Goal: Task Accomplishment & Management: Manage account settings

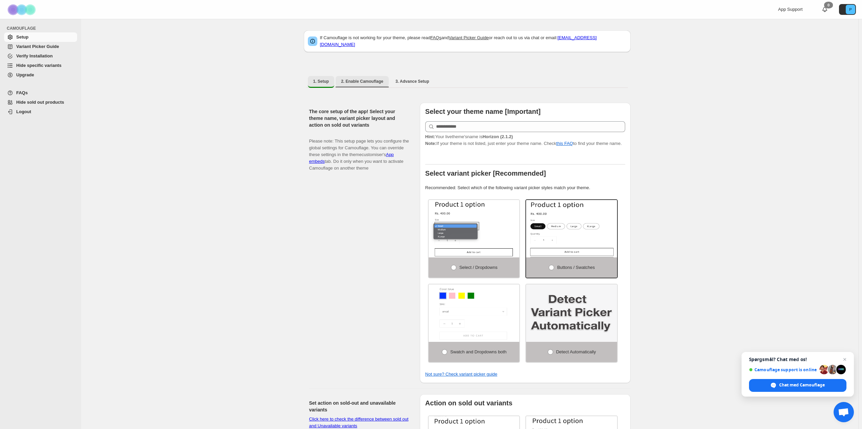
click at [367, 76] on button "2. Enable Camouflage" at bounding box center [361, 81] width 53 height 11
select select "**********"
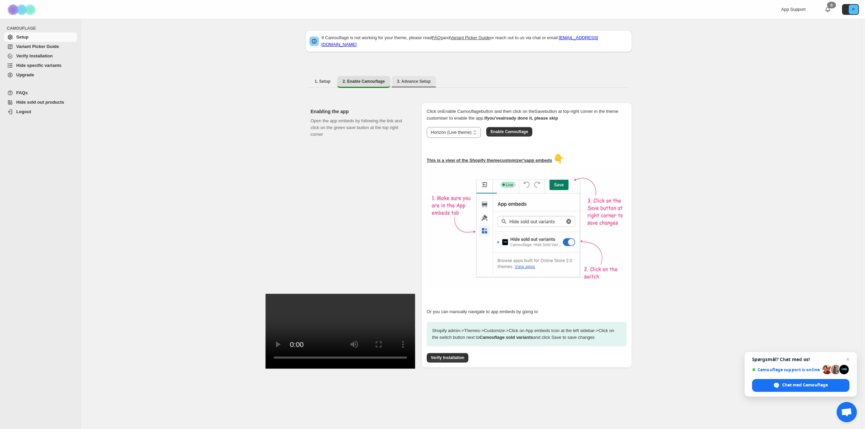
click at [403, 79] on span "3. Advance Setup" at bounding box center [414, 81] width 34 height 5
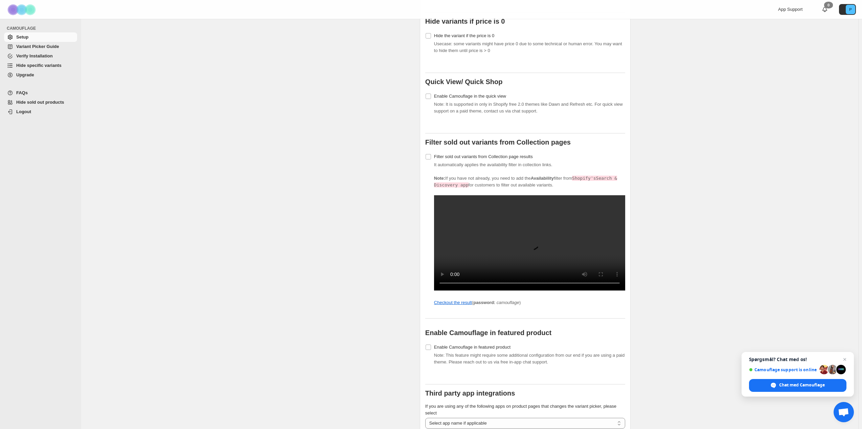
scroll to position [429, 0]
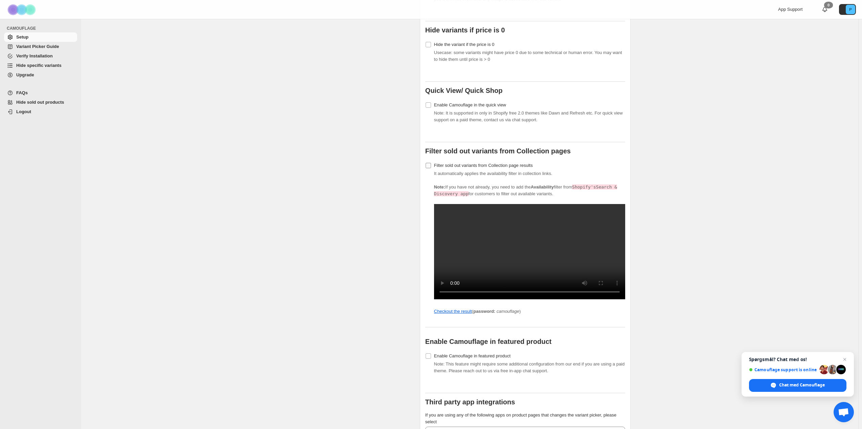
click at [462, 163] on span "Filter sold out variants from Collection page results" at bounding box center [483, 165] width 99 height 5
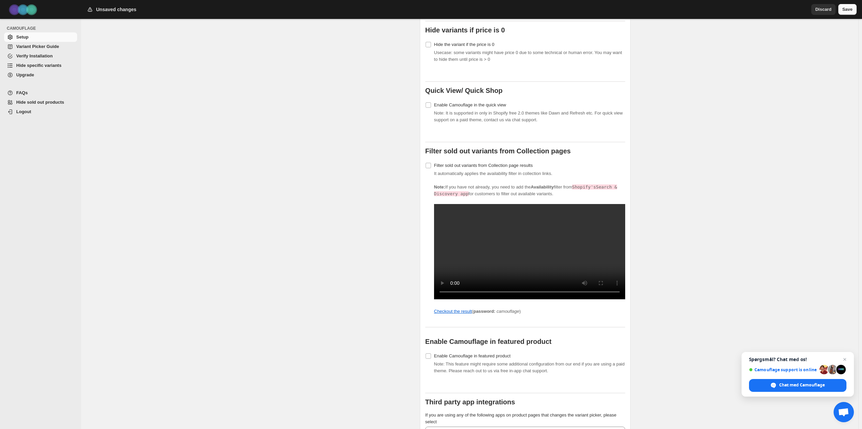
click at [850, 9] on span "Save" at bounding box center [847, 9] width 10 height 7
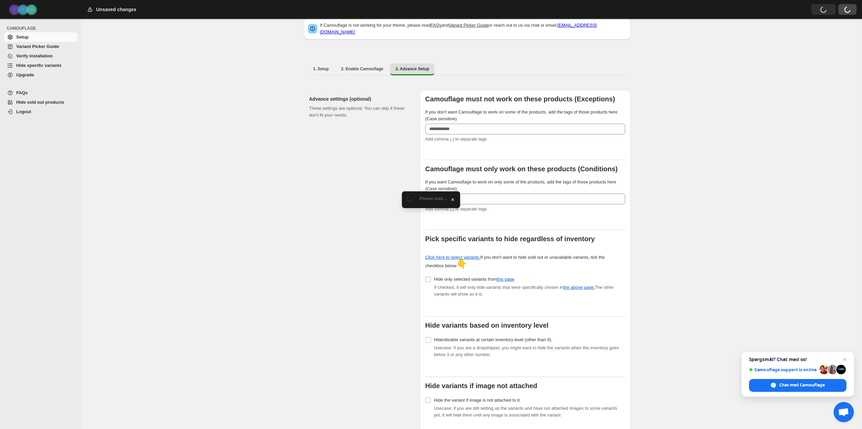
scroll to position [0, 0]
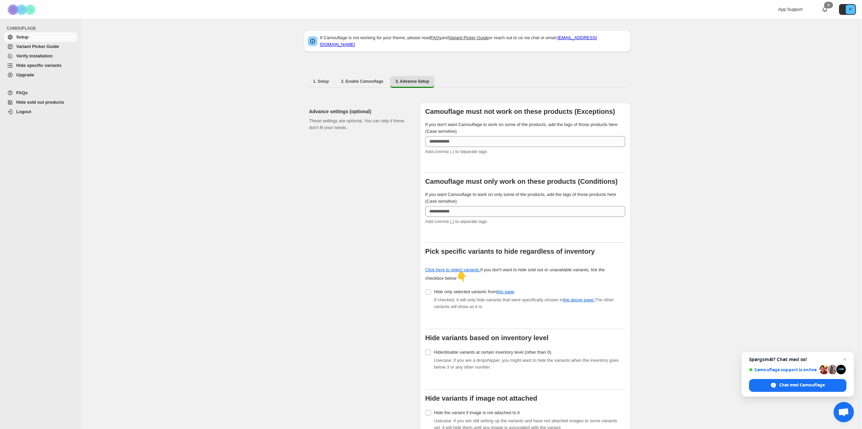
click at [365, 84] on ul "1. Setup 2. Enable Camouflage 3. Advance Setup More views" at bounding box center [466, 82] width 321 height 12
click at [365, 80] on button "2. Enable Camouflage" at bounding box center [361, 81] width 53 height 11
select select "**********"
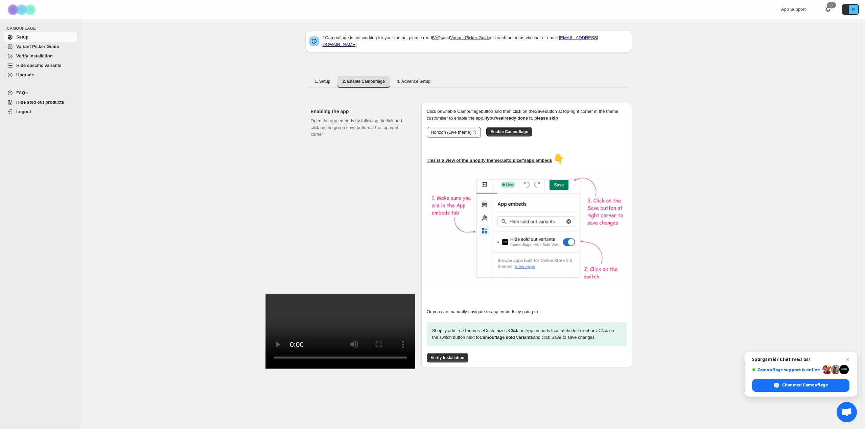
click at [466, 127] on select "**********" at bounding box center [454, 132] width 54 height 11
drag, startPoint x: 466, startPoint y: 125, endPoint x: 473, endPoint y: 125, distance: 7.1
click at [466, 127] on select "**********" at bounding box center [454, 132] width 54 height 11
click at [510, 129] on span "Enable Camouflage" at bounding box center [509, 131] width 38 height 5
click at [328, 79] on span "1. Setup" at bounding box center [323, 81] width 16 height 5
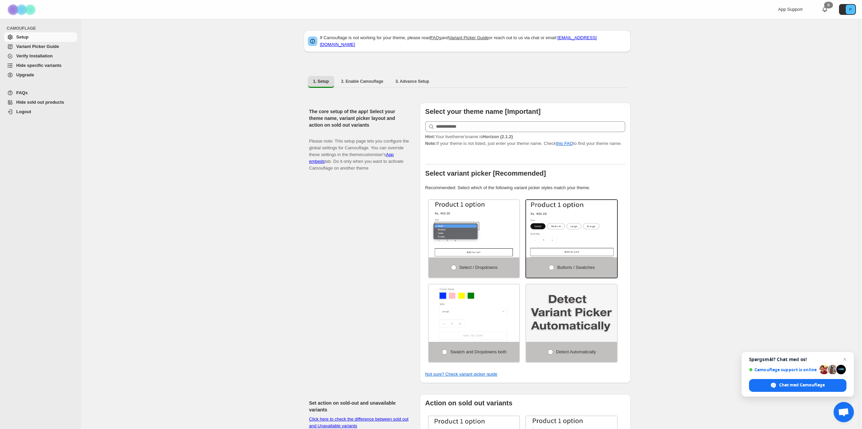
click at [478, 128] on div "Hint: Your live theme's name is Horizon (2.1.2) Note: If your theme is not list…" at bounding box center [525, 134] width 200 height 26
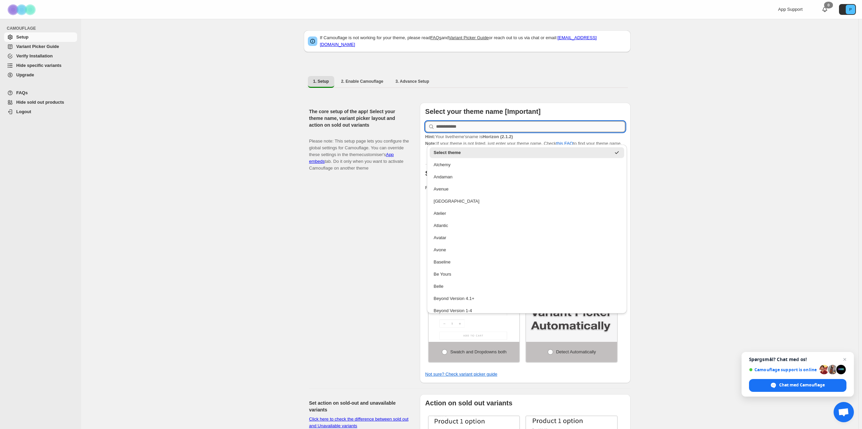
click at [479, 123] on input "text" at bounding box center [530, 126] width 189 height 11
click at [395, 111] on h2 "The core setup of the app! Select your theme name, variant picker layout and ac…" at bounding box center [359, 118] width 100 height 20
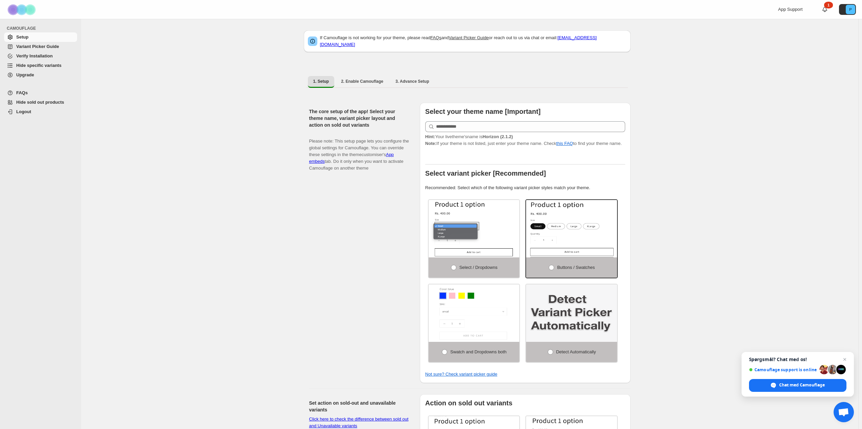
click at [433, 76] on ul "1. Setup 2. Enable Camouflage 3. Advance Setup More views" at bounding box center [466, 82] width 321 height 12
click at [426, 77] on button "3. Advance Setup" at bounding box center [412, 81] width 45 height 11
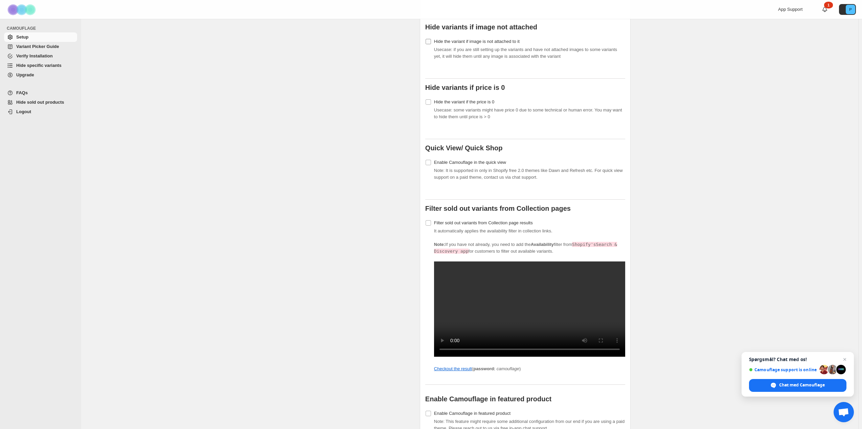
scroll to position [507, 0]
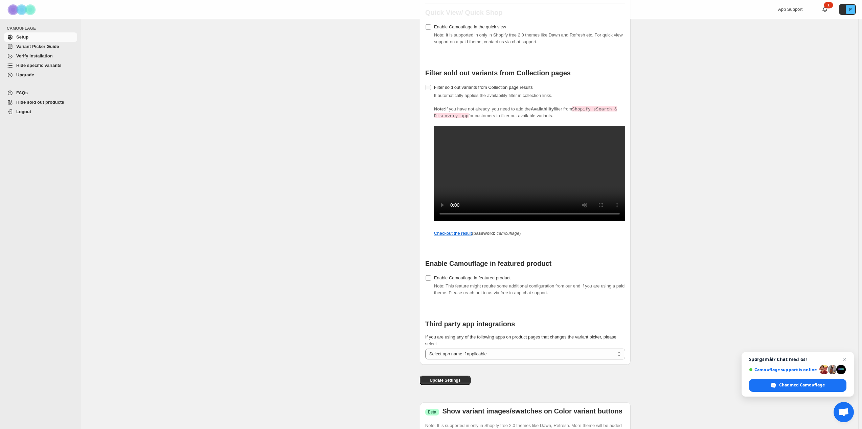
click at [472, 85] on span "Filter sold out variants from Collection page results" at bounding box center [483, 87] width 99 height 5
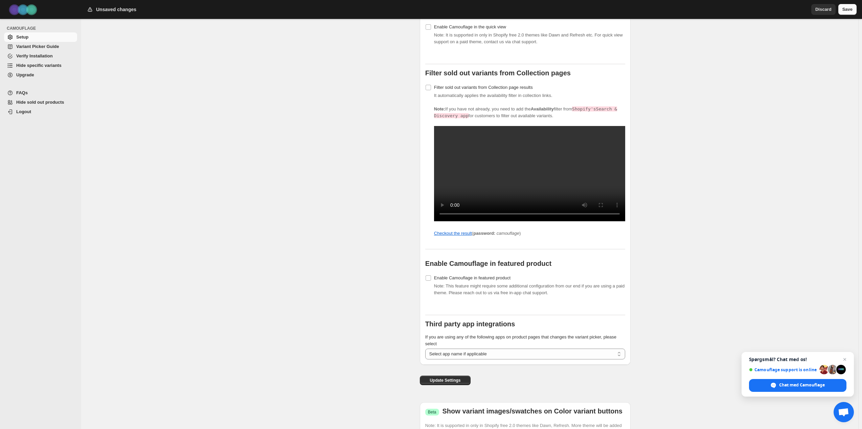
click at [853, 13] on button "Save" at bounding box center [847, 9] width 18 height 11
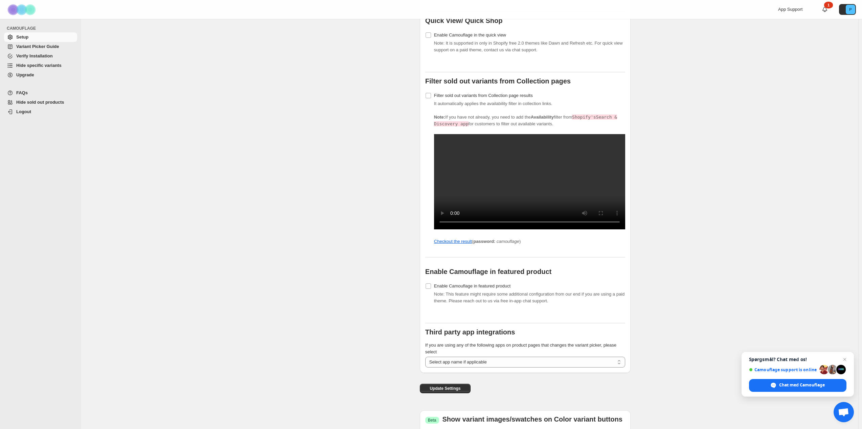
scroll to position [0, 0]
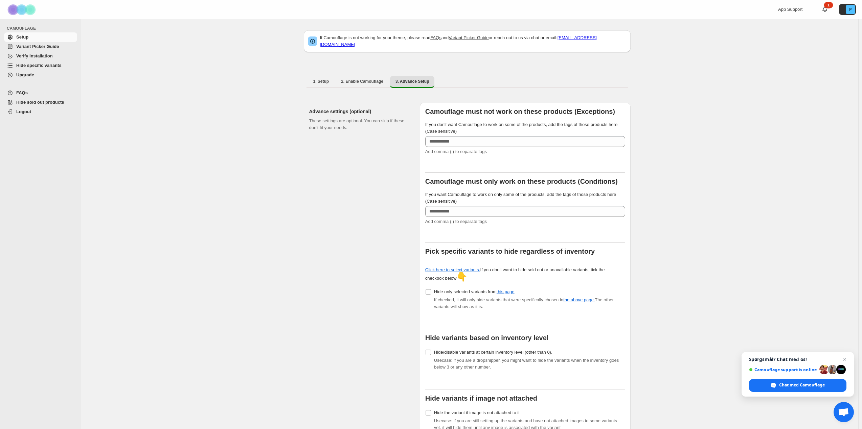
drag, startPoint x: 298, startPoint y: 347, endPoint x: 313, endPoint y: 171, distance: 176.8
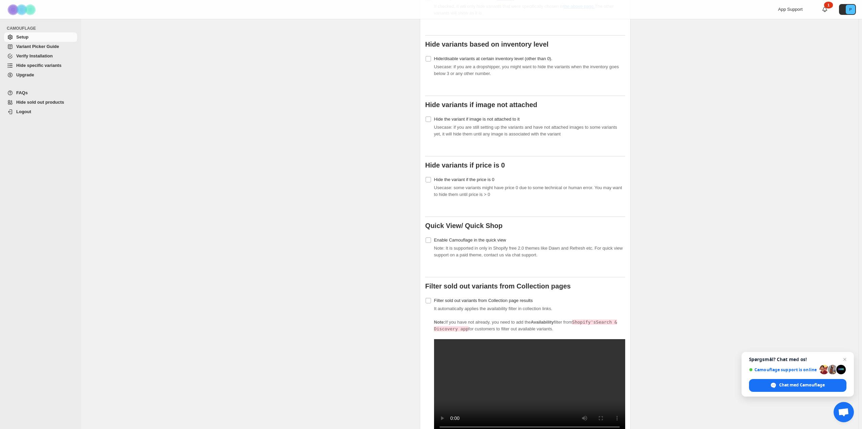
scroll to position [507, 0]
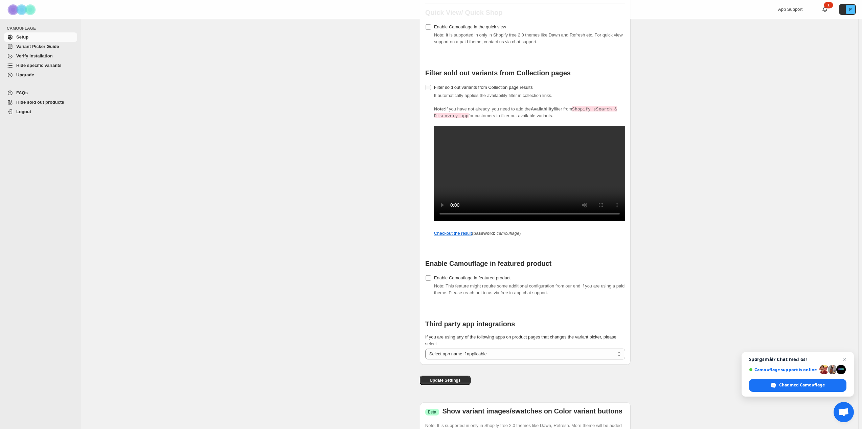
click at [484, 86] on span "Filter sold out variants from Collection page results" at bounding box center [483, 87] width 99 height 5
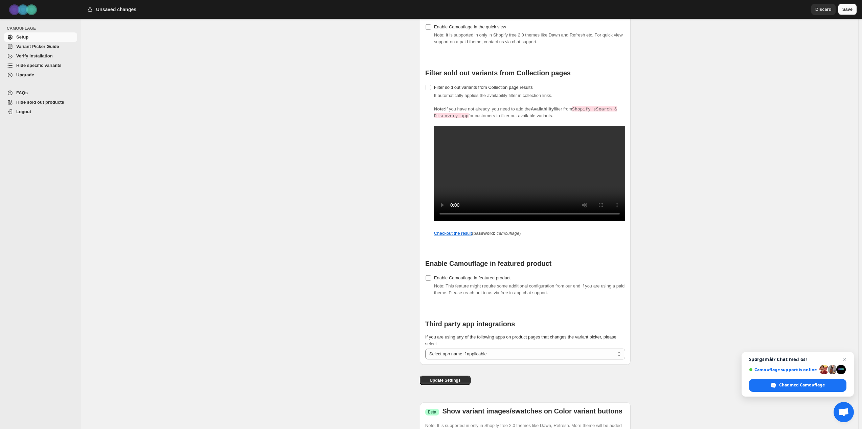
click at [850, 10] on span "Save" at bounding box center [847, 9] width 10 height 7
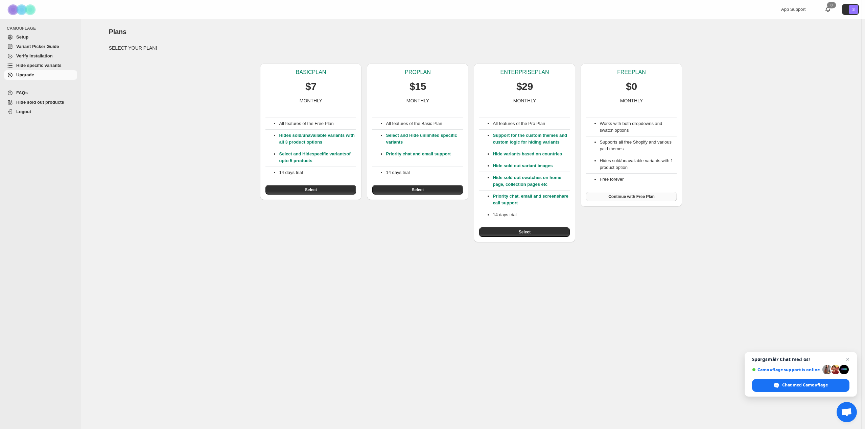
click at [609, 196] on button "Continue with Free Plan" at bounding box center [631, 196] width 91 height 9
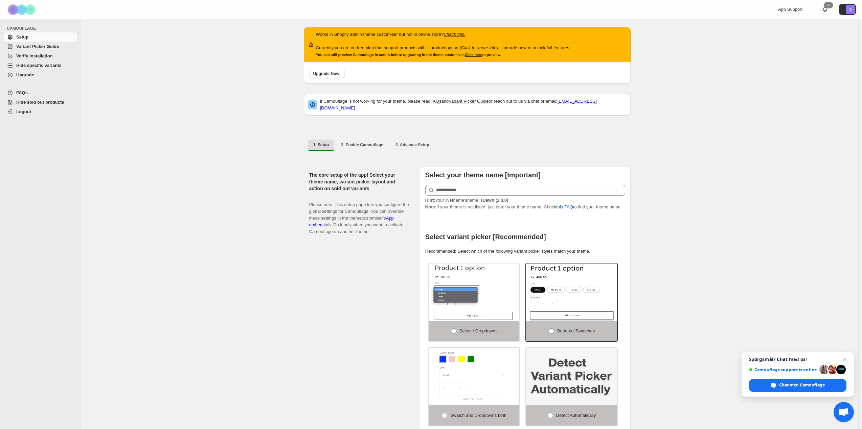
click at [436, 185] on div at bounding box center [525, 190] width 200 height 11
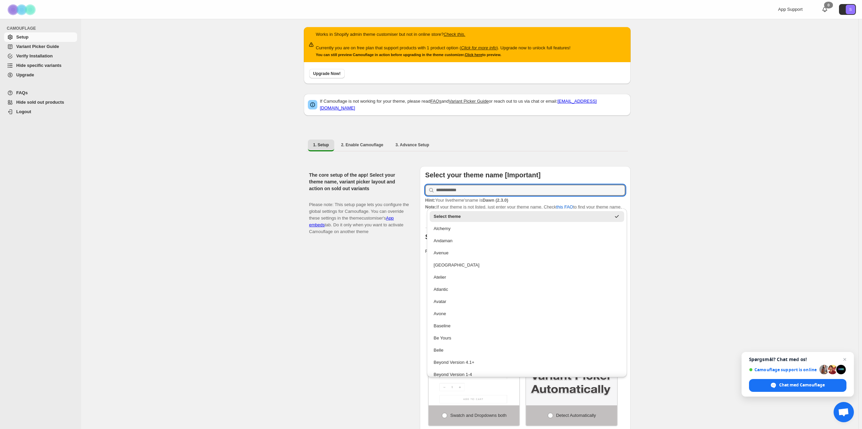
click at [421, 166] on div "Select your theme name [Important] Hint: Your live theme's name is [PERSON_NAME…" at bounding box center [525, 306] width 211 height 281
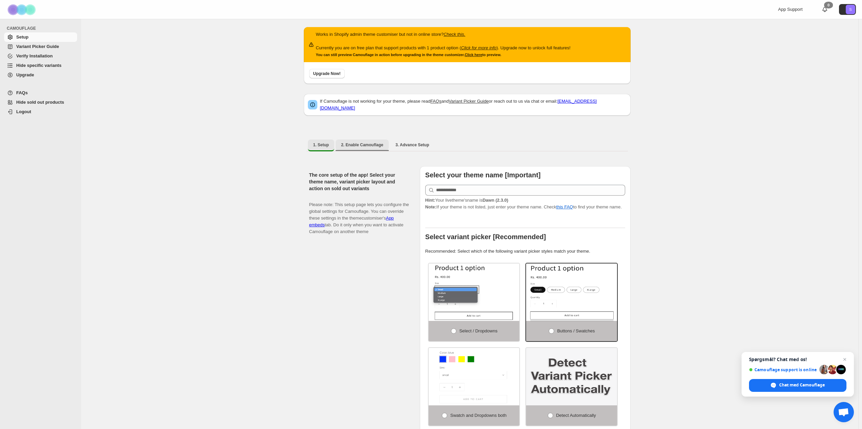
click at [355, 140] on button "2. Enable Camouflage" at bounding box center [361, 145] width 53 height 11
select select "**********"
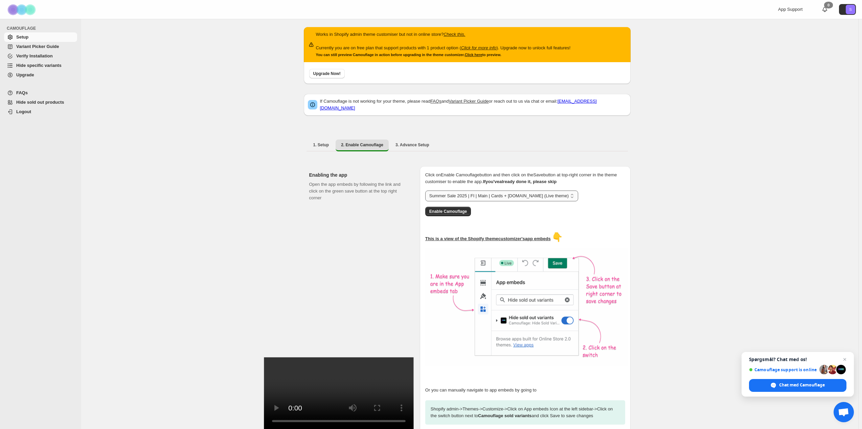
click at [453, 192] on select "**********" at bounding box center [501, 196] width 153 height 11
click at [331, 142] on button "1. Setup" at bounding box center [321, 145] width 27 height 11
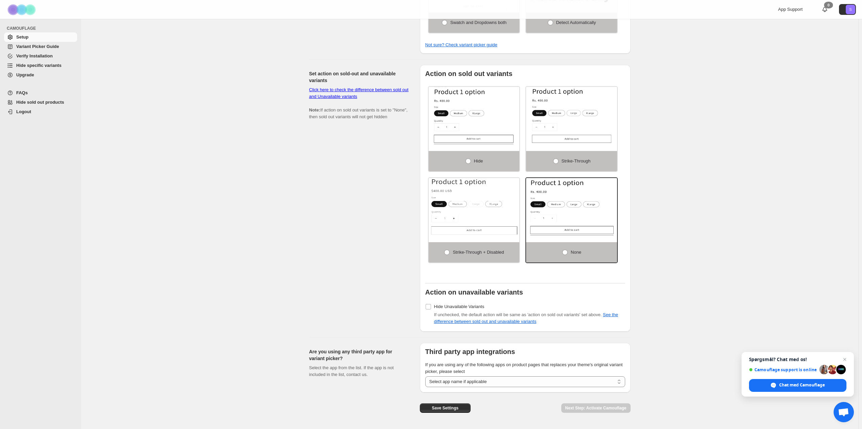
scroll to position [408, 0]
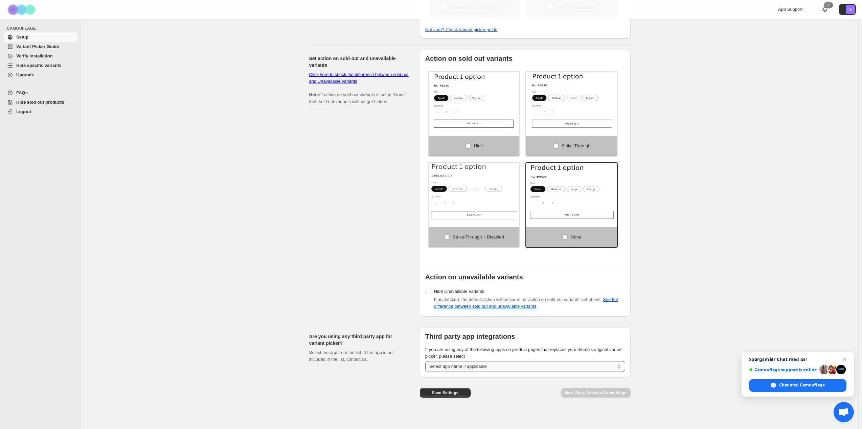
click at [465, 367] on select "**********" at bounding box center [525, 366] width 200 height 11
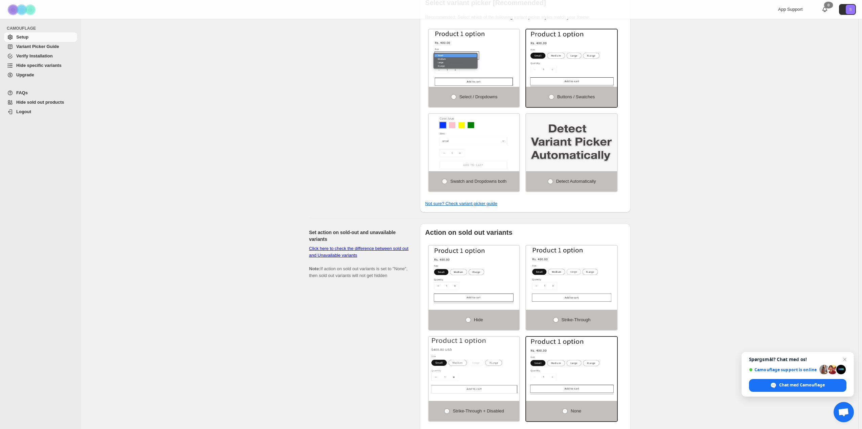
scroll to position [0, 0]
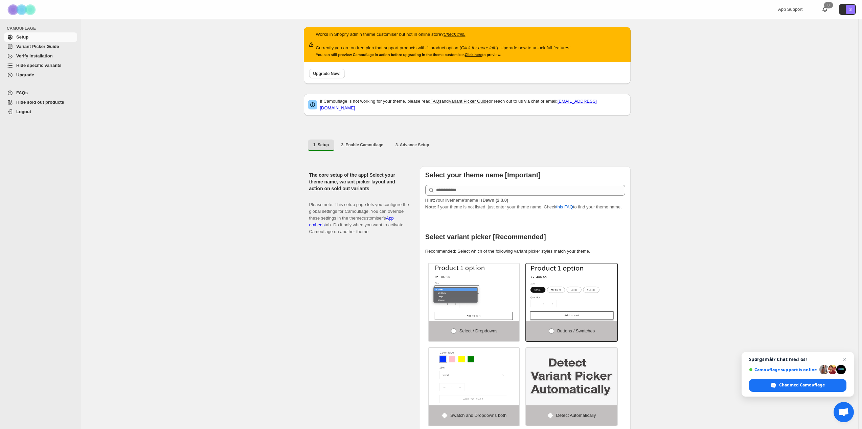
drag, startPoint x: 380, startPoint y: 324, endPoint x: 266, endPoint y: 178, distance: 185.5
click at [357, 142] on span "2. Enable Camouflage" at bounding box center [362, 144] width 42 height 5
select select "**********"
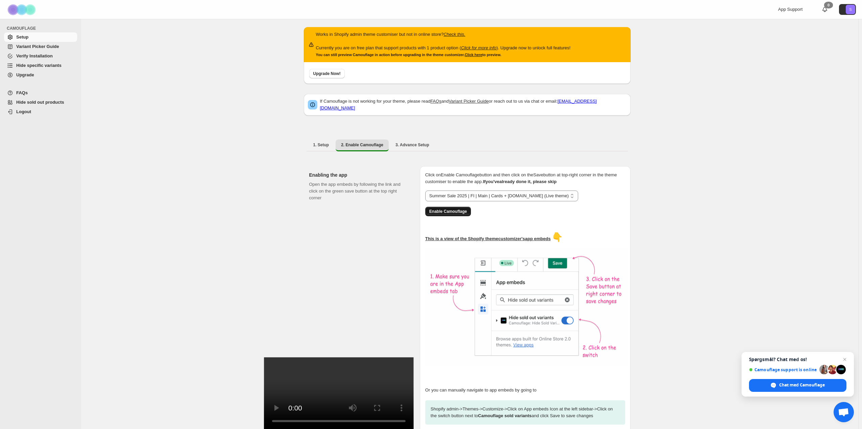
click at [467, 209] on span "Enable Camouflage" at bounding box center [448, 211] width 38 height 5
click at [399, 145] on button "3. Advance Setup" at bounding box center [412, 145] width 45 height 11
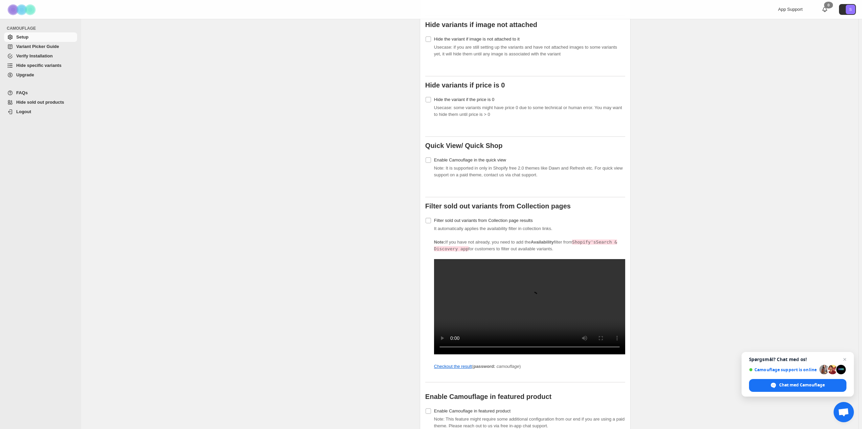
scroll to position [440, 0]
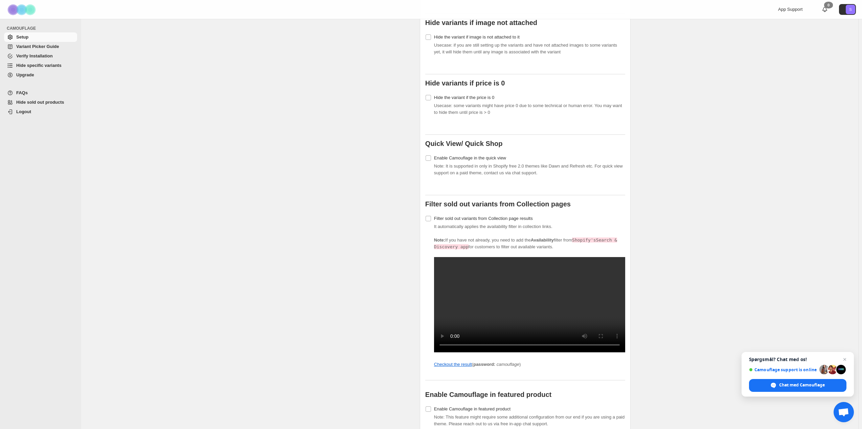
click at [489, 224] on span "It automatically applies the availability filter in collection links. Note: If …" at bounding box center [529, 296] width 191 height 144
click at [486, 216] on span "Filter sold out variants from Collection page results" at bounding box center [483, 218] width 99 height 5
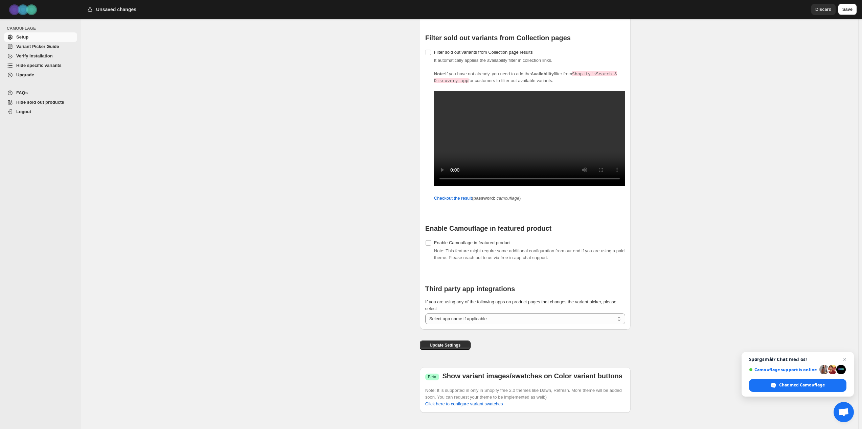
scroll to position [609, 0]
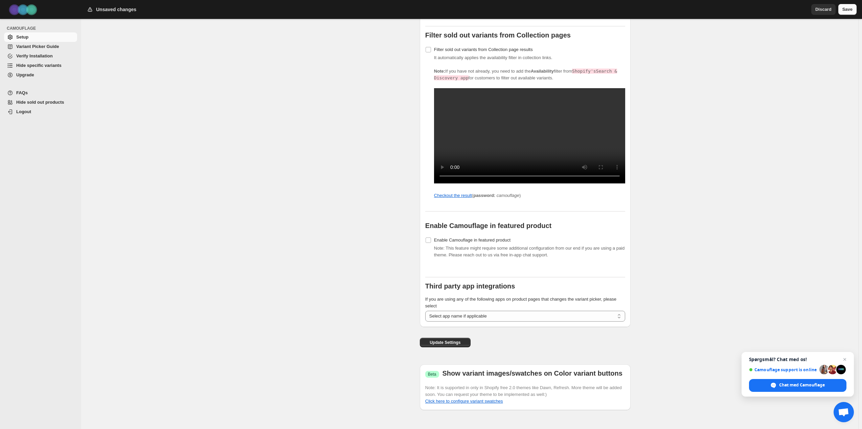
click at [851, 9] on span "Save" at bounding box center [847, 9] width 10 height 7
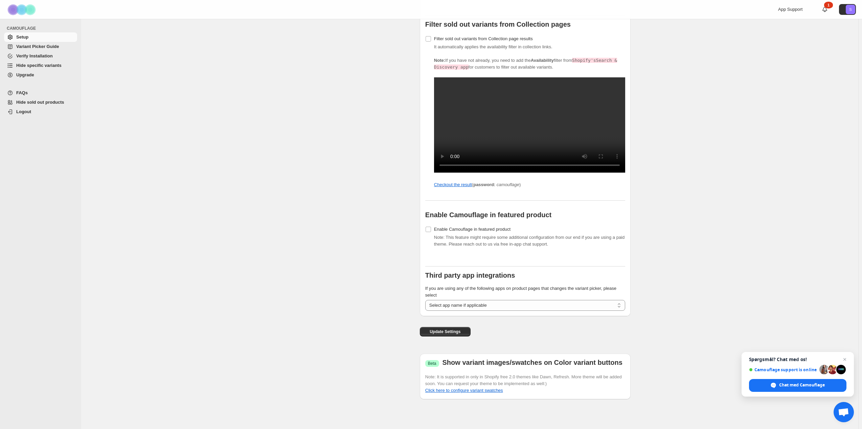
scroll to position [628, 0]
click at [21, 112] on span "Logout" at bounding box center [23, 111] width 15 height 5
